Goal: Information Seeking & Learning: Learn about a topic

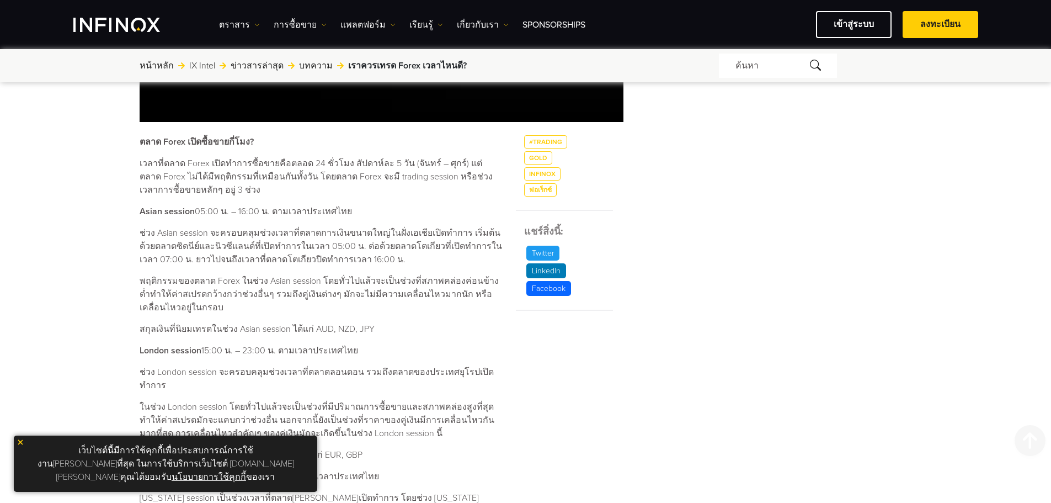
scroll to position [552, 0]
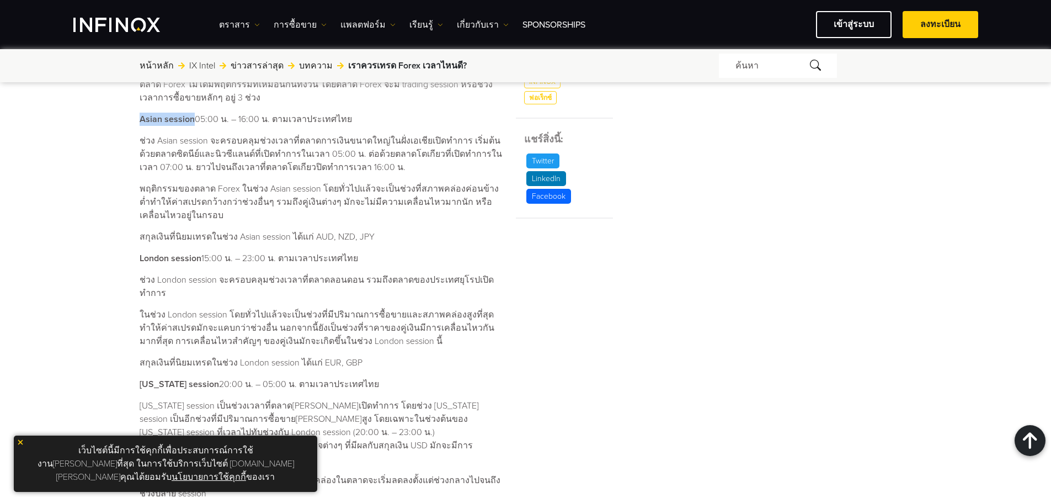
drag, startPoint x: 140, startPoint y: 119, endPoint x: 191, endPoint y: 117, distance: 50.8
click at [191, 117] on strong "Asian session" at bounding box center [167, 119] width 55 height 11
click at [173, 122] on strong "Asian session" at bounding box center [167, 119] width 55 height 11
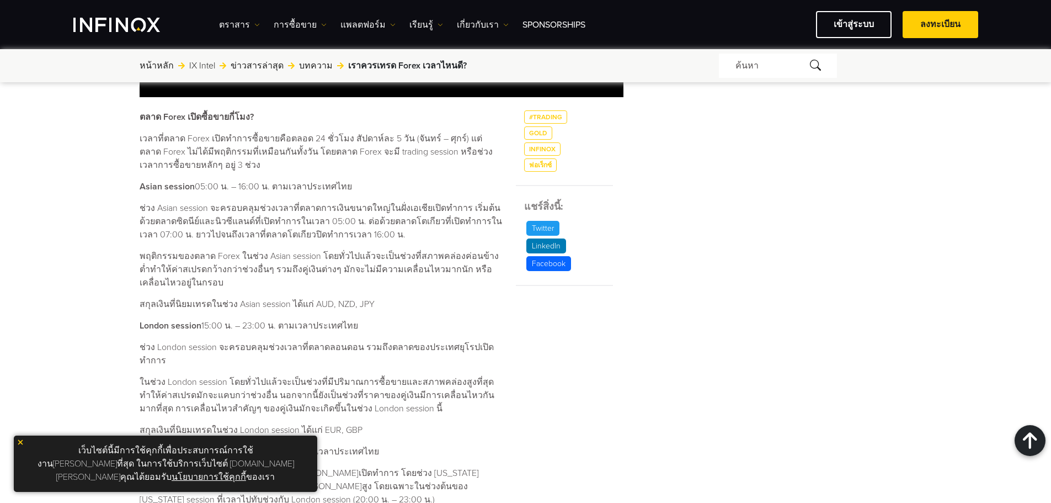
scroll to position [441, 0]
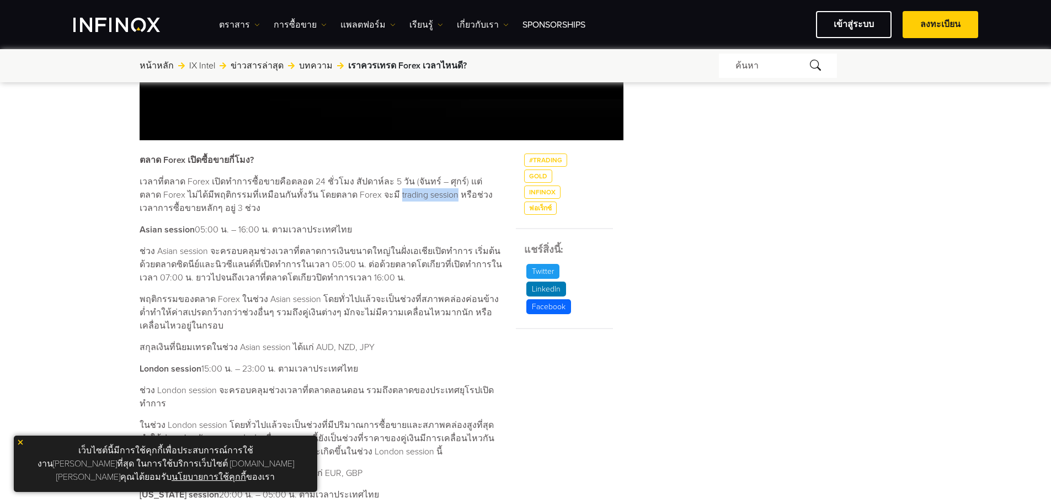
drag, startPoint x: 366, startPoint y: 195, endPoint x: 423, endPoint y: 195, distance: 56.8
click at [423, 195] on p "เวลาที่ตลาด Forex เปิดทำการซื้อขายคือตลอด 24 ชั่วโมง สัปดาห์ละ 5 วัน (จันทร์ – …" at bounding box center [321, 195] width 363 height 40
copy p "trading session"
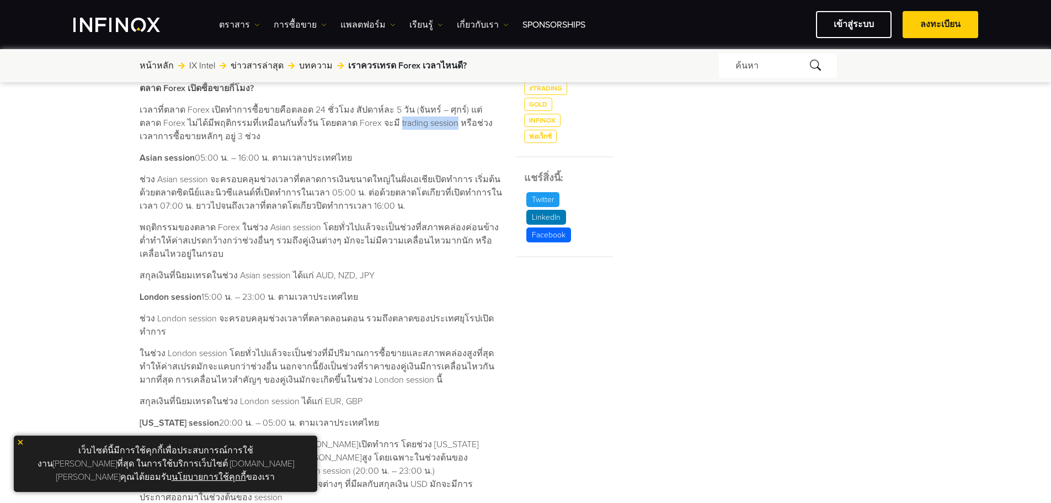
scroll to position [552, 0]
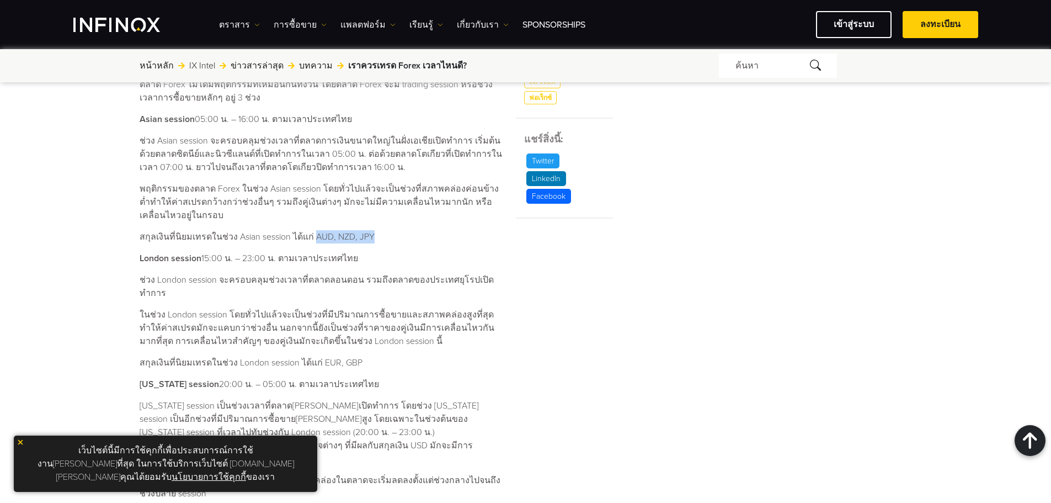
drag, startPoint x: 313, startPoint y: 238, endPoint x: 367, endPoint y: 237, distance: 53.5
click at [367, 237] on p "สกุลเงินที่นิยมเทรดในช่วง Asian session ได้แก่ AUD, NZD, JPY" at bounding box center [321, 236] width 363 height 13
drag, startPoint x: 320, startPoint y: 351, endPoint x: 354, endPoint y: 348, distance: 33.8
click at [354, 356] on p "สกุลเงินที่นิยมเทรดในช่วง London session ได้แก่ EUR, GBP" at bounding box center [321, 362] width 363 height 13
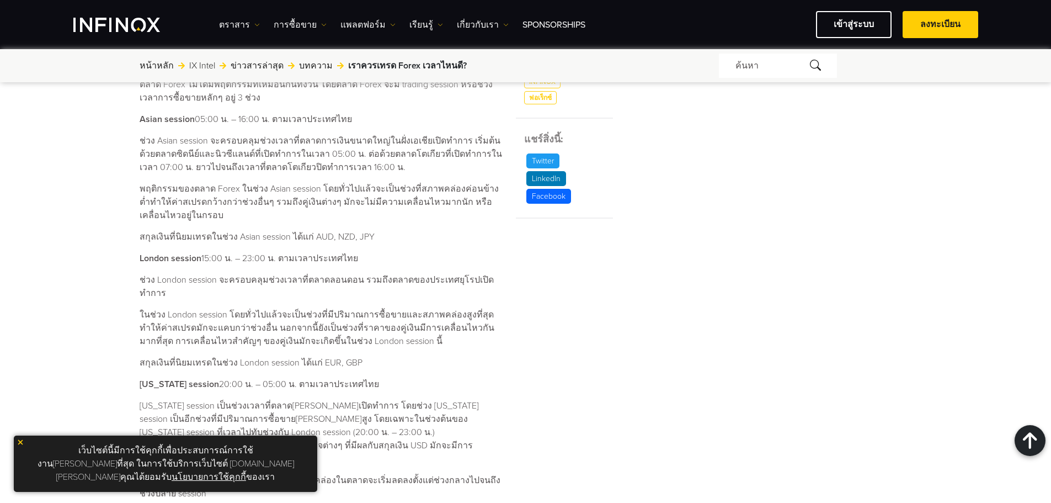
click at [407, 358] on div "ตลาด Forex เปิดซื้อขายกี่โมง? เวลาที่ตลาด Forex เปิดทำการซื้อขายคือตลอด 24 ชั่ว…" at bounding box center [321, 384] width 363 height 683
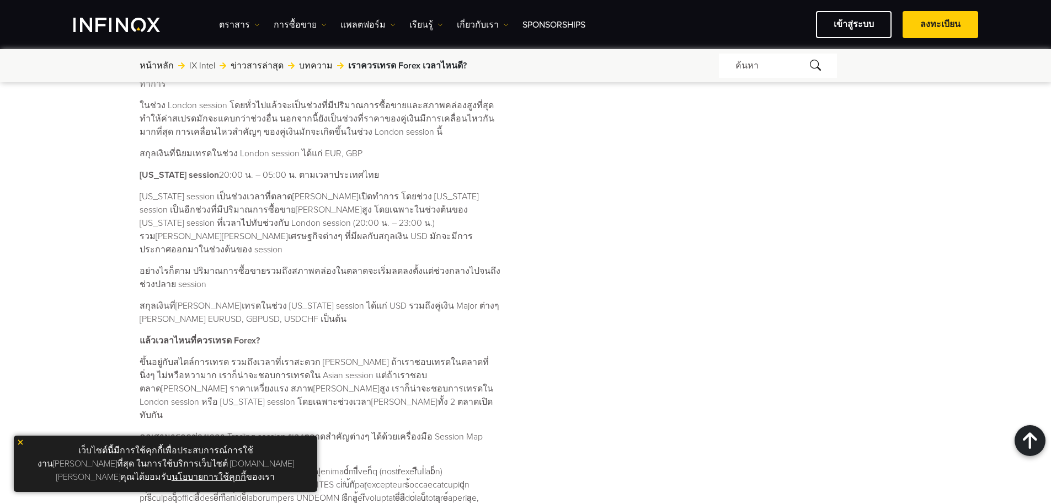
scroll to position [772, 0]
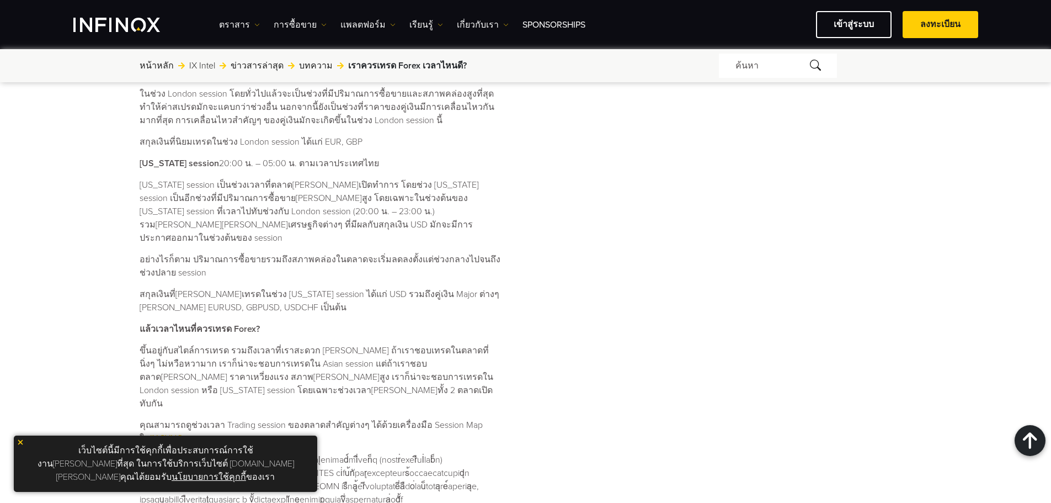
click at [19, 446] on img at bounding box center [21, 442] width 8 height 8
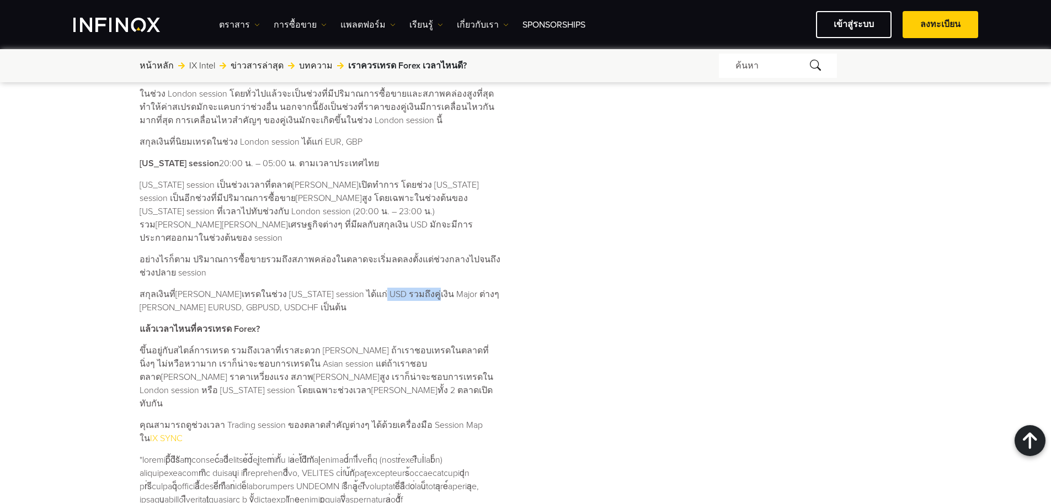
drag, startPoint x: 370, startPoint y: 268, endPoint x: 410, endPoint y: 266, distance: 40.9
click at [410, 287] on p "สกุลเงินที่[PERSON_NAME]เทรดในช่วง [US_STATE] session ได้แก่ USD รวมถึงคู่เงิน …" at bounding box center [321, 300] width 363 height 26
copy p "คู่เงิน Major"
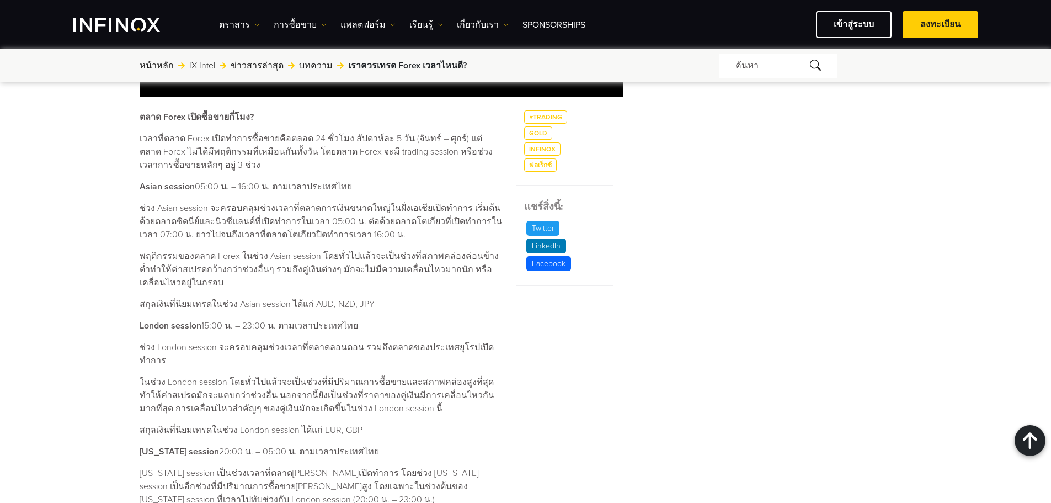
scroll to position [441, 0]
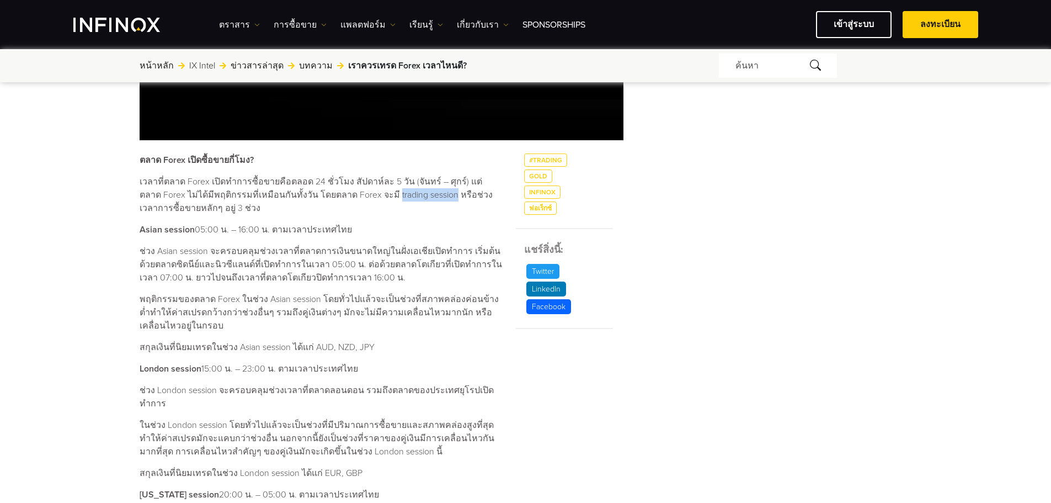
drag, startPoint x: 365, startPoint y: 194, endPoint x: 421, endPoint y: 192, distance: 56.9
click at [421, 192] on p "เวลาที่ตลาด Forex เปิดทำการซื้อขายคือตลอด 24 ชั่วโมง สัปดาห์ละ 5 วัน (จันทร์ – …" at bounding box center [321, 195] width 363 height 40
drag, startPoint x: 263, startPoint y: 298, endPoint x: 312, endPoint y: 298, distance: 49.1
click at [312, 298] on p "พฤติกรรมของตลาด Forex ในช่วง Asian session โดยทั่วไปแล้วจะเป็นช่วงที่สภาพคล่องค…" at bounding box center [321, 312] width 363 height 40
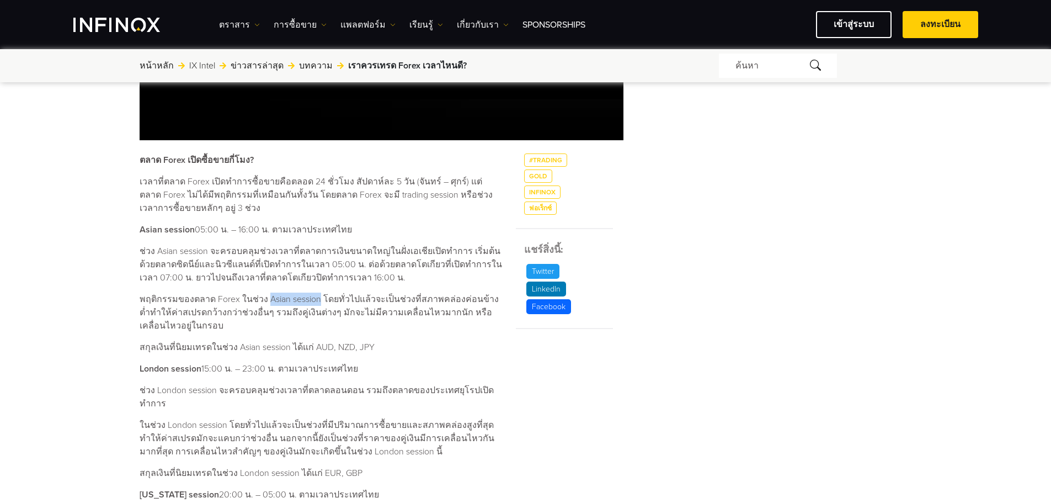
copy p "Asian session"
drag, startPoint x: 202, startPoint y: 368, endPoint x: 140, endPoint y: 366, distance: 62.4
click at [140, 366] on p "London session 15:00 น. – 23:00 น. ตามเวลาประเทศไทย" at bounding box center [321, 368] width 363 height 13
copy p "London session"
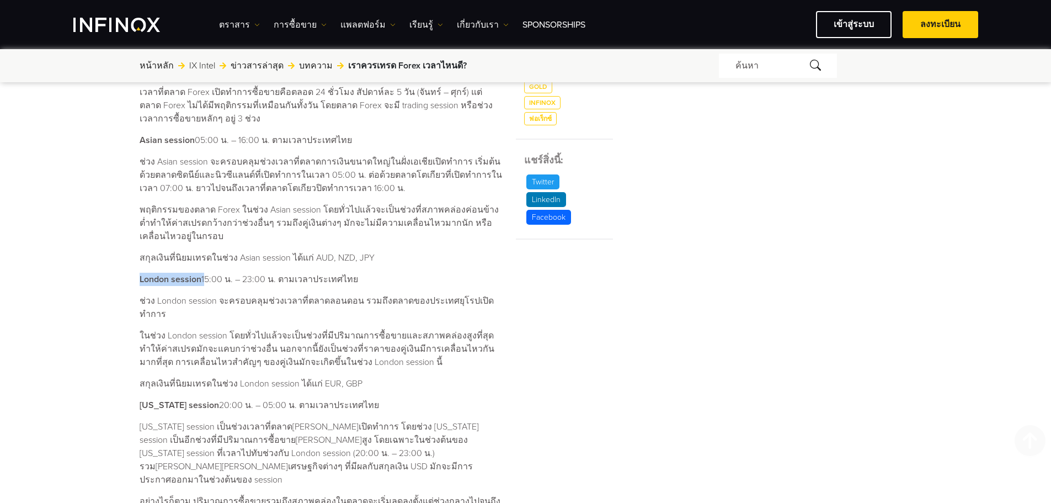
scroll to position [552, 0]
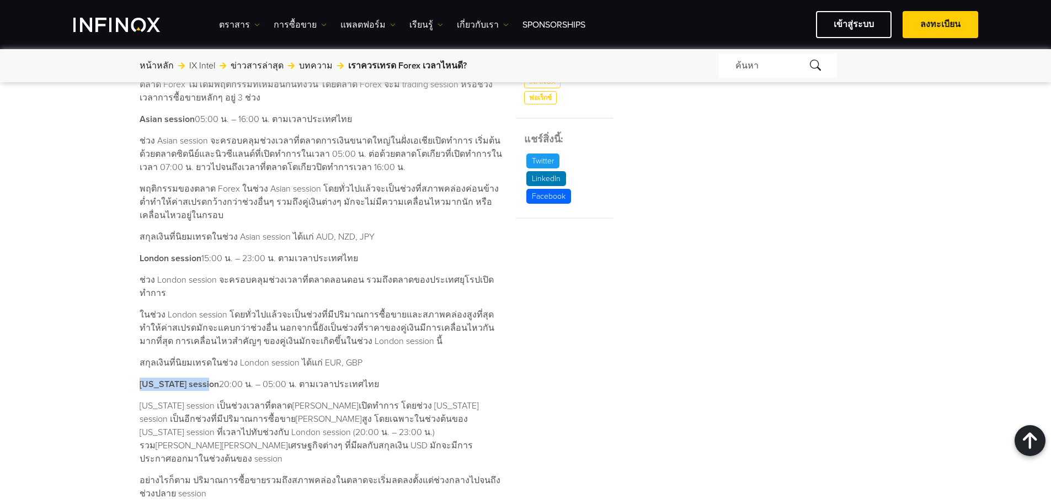
drag, startPoint x: 207, startPoint y: 373, endPoint x: 138, endPoint y: 372, distance: 68.4
click at [138, 372] on div "เราควรเทรด Forex เวลาไหนดี? ค้นหาโดย INFINOX [DATE] 08:38 (GMT +0) เวลาที่อ่าน …" at bounding box center [526, 201] width 794 height 1286
copy strong "[US_STATE] session"
